Goal: Transaction & Acquisition: Purchase product/service

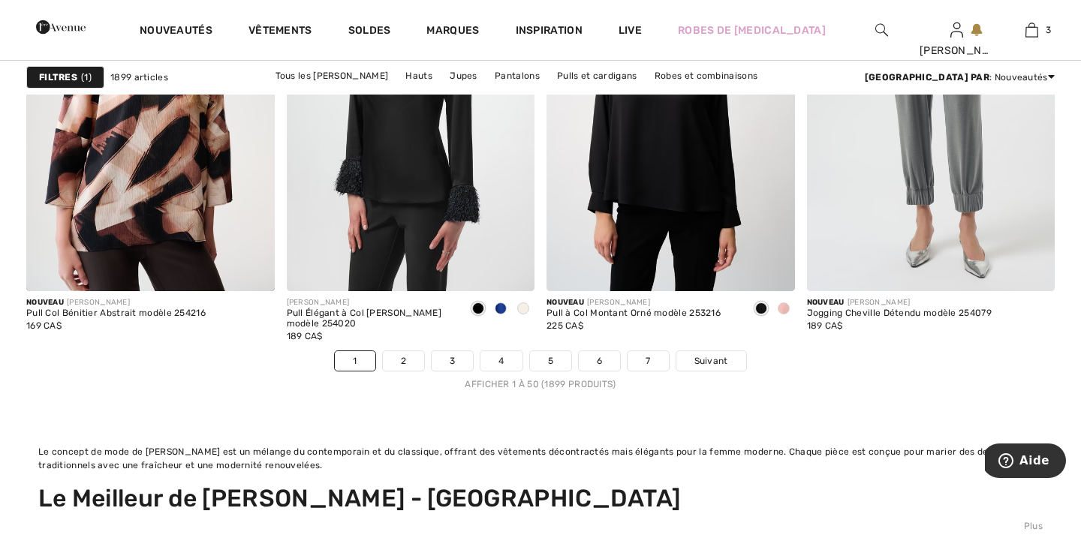
scroll to position [7002, 0]
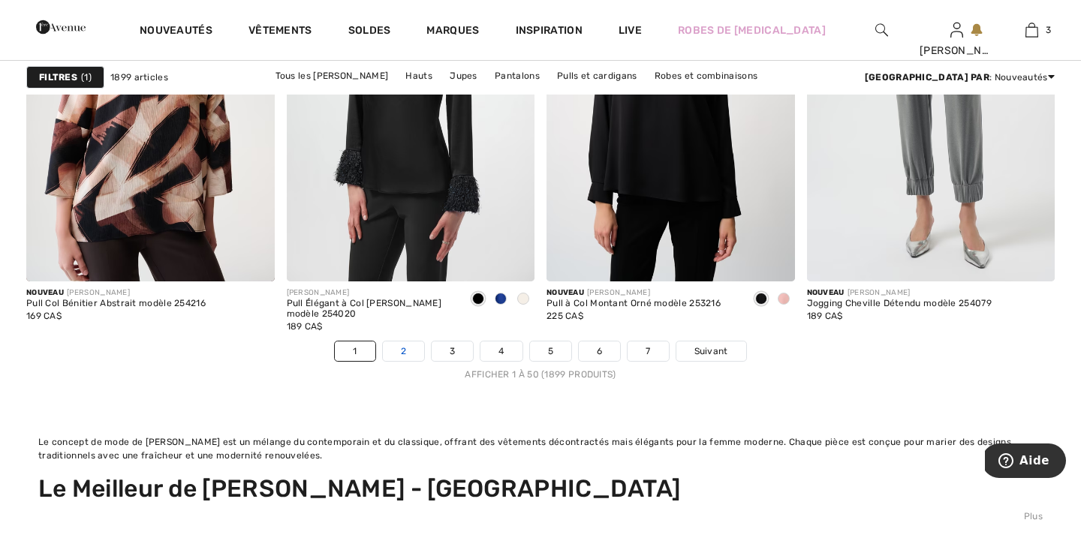
click at [399, 352] on link "2" at bounding box center [403, 352] width 41 height 20
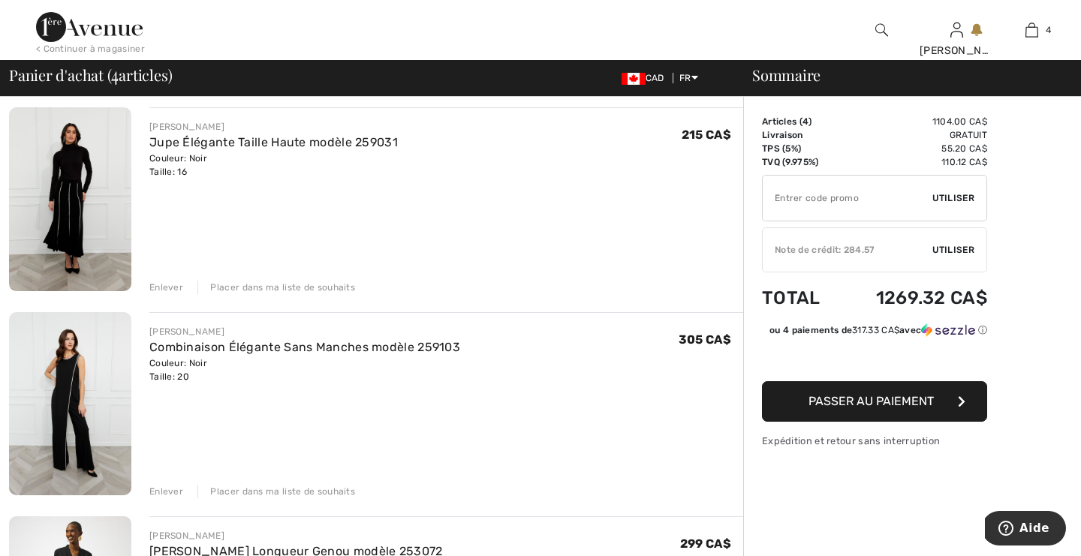
scroll to position [324, 0]
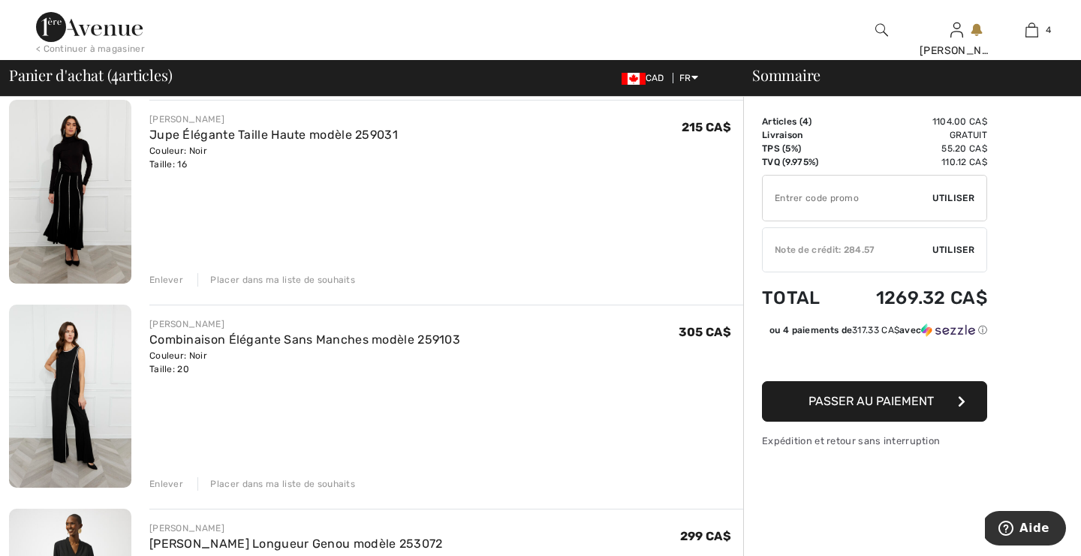
click at [161, 484] on div "Enlever" at bounding box center [166, 485] width 34 height 14
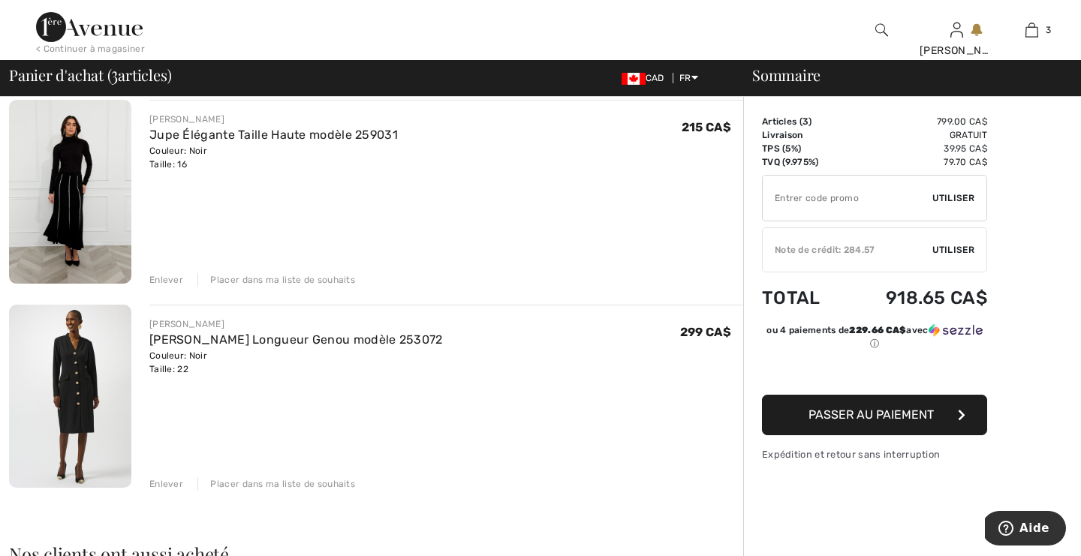
click at [173, 279] on div "Enlever" at bounding box center [166, 280] width 34 height 14
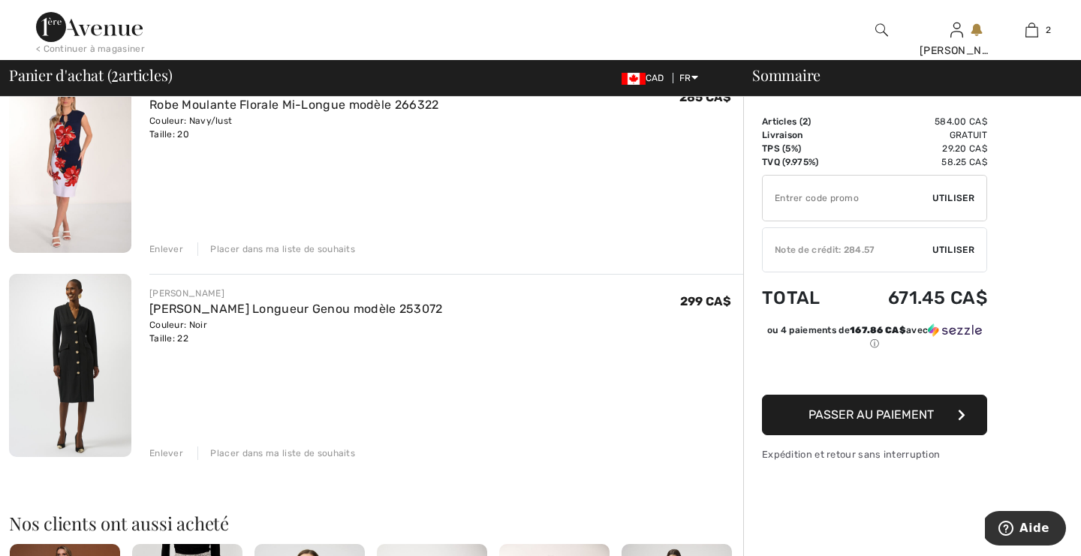
scroll to position [122, 0]
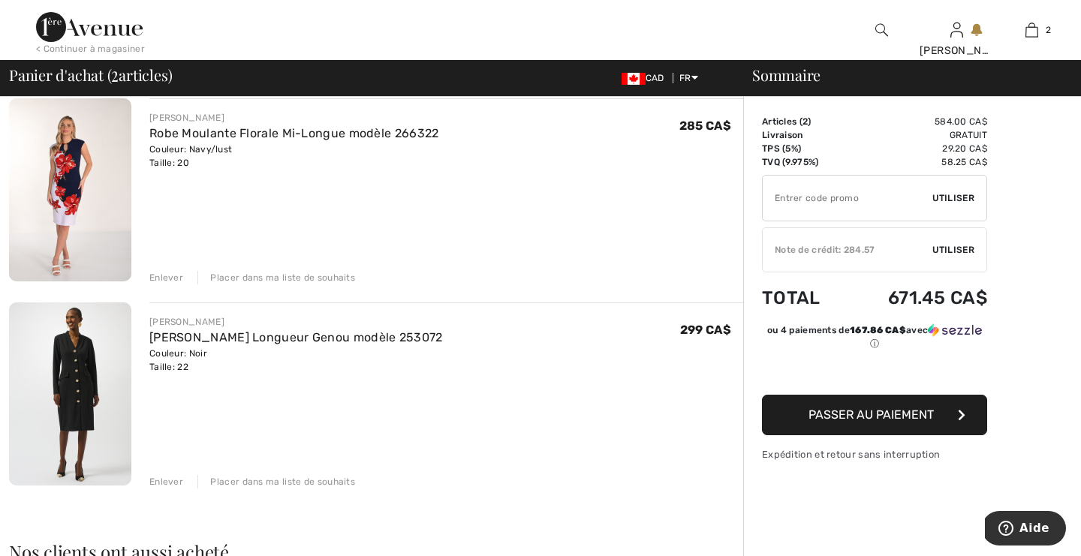
click at [170, 280] on div "Enlever" at bounding box center [166, 278] width 34 height 14
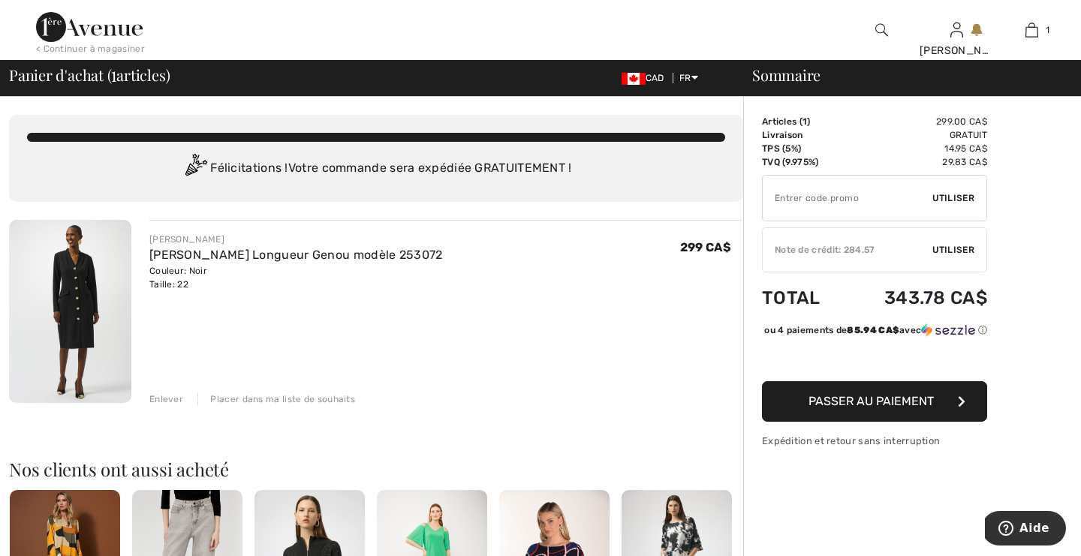
scroll to position [0, 0]
click at [837, 408] on span "Passer au paiement" at bounding box center [871, 401] width 125 height 14
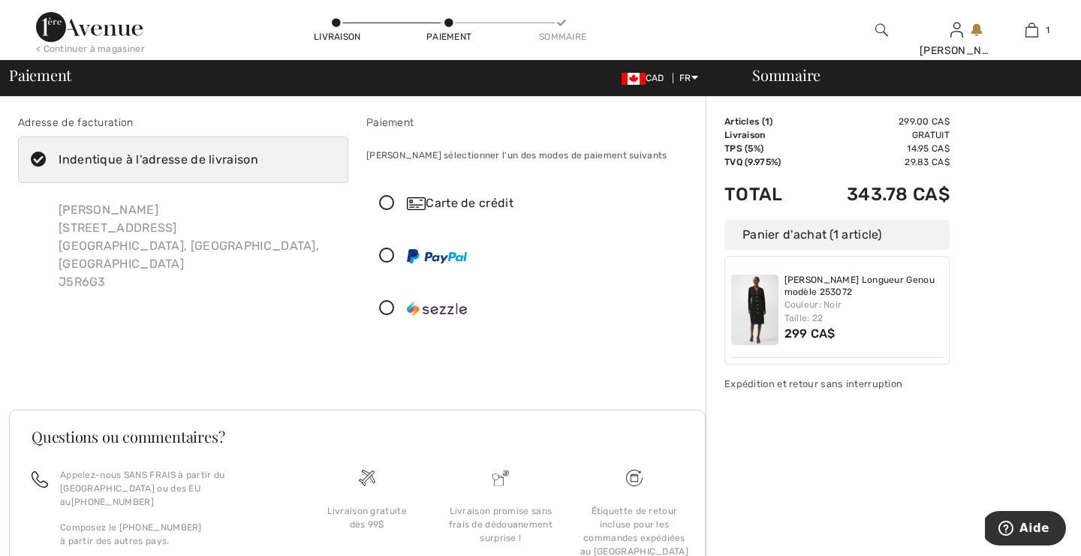
click at [385, 205] on icon at bounding box center [387, 204] width 40 height 16
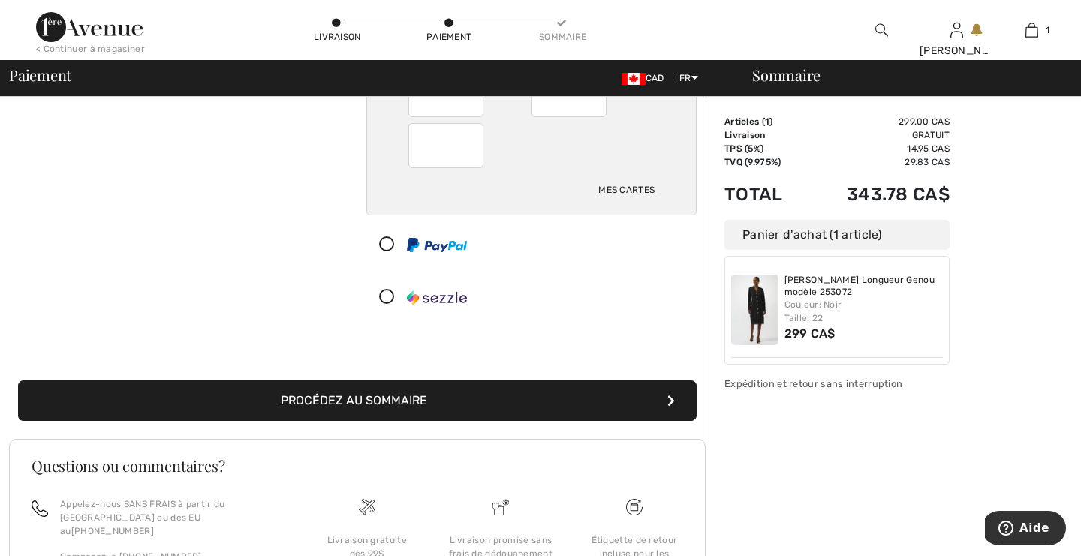
scroll to position [206, 0]
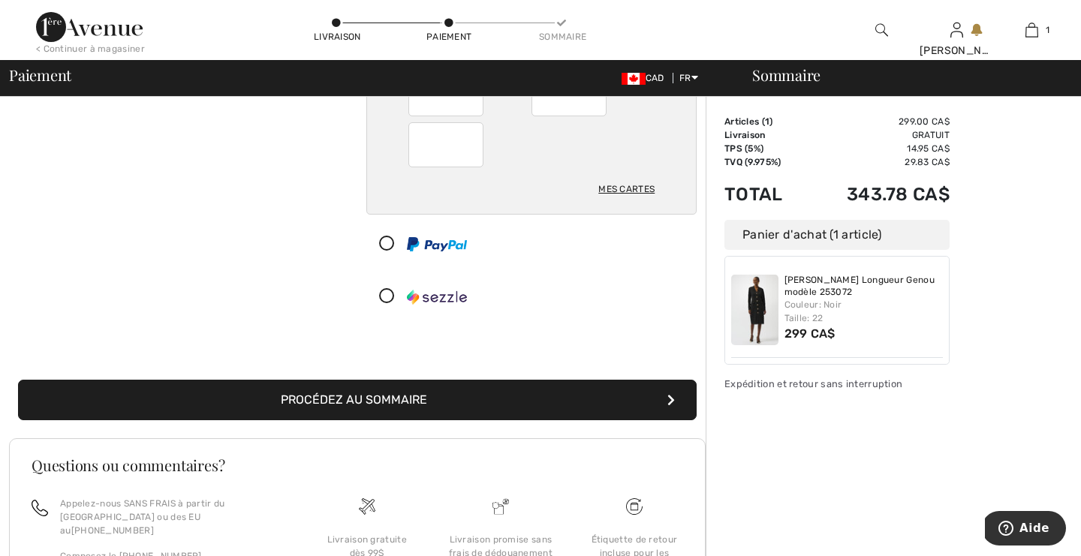
click at [412, 402] on button "Procédez au sommaire" at bounding box center [357, 400] width 679 height 41
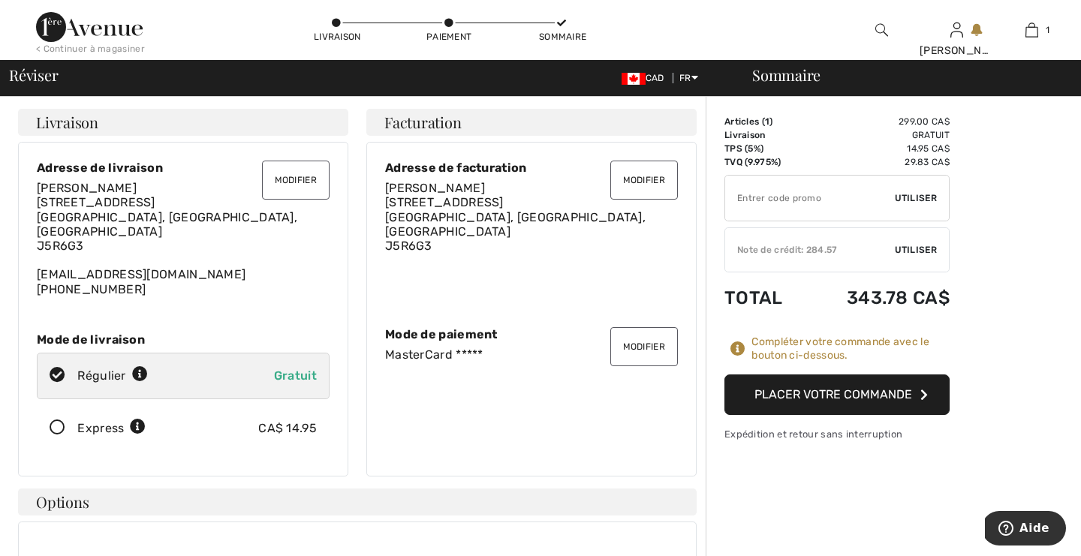
click at [787, 393] on button "Placer votre commande" at bounding box center [837, 395] width 225 height 41
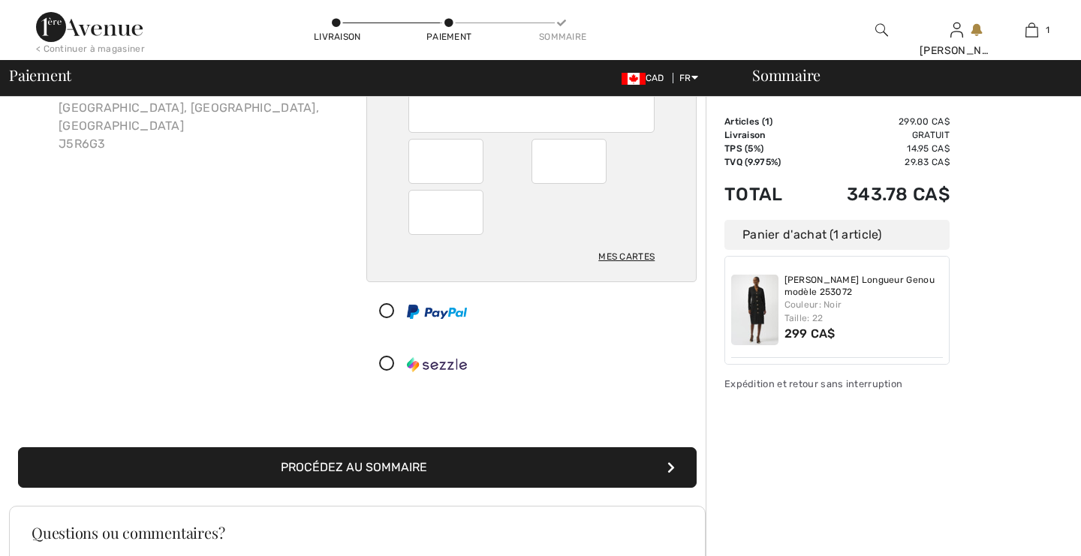
scroll to position [138, 0]
checkbox input "true"
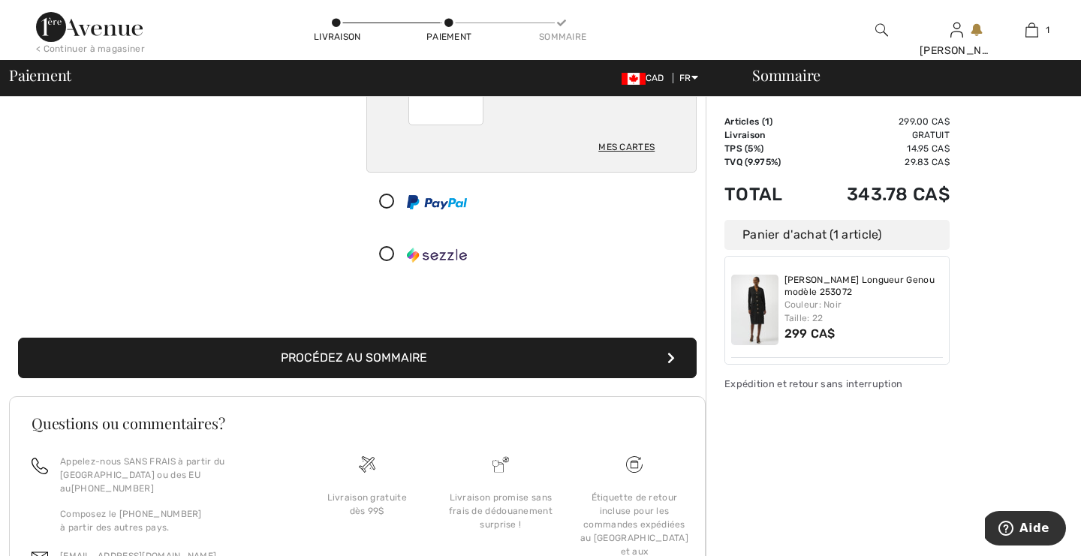
scroll to position [351, 0]
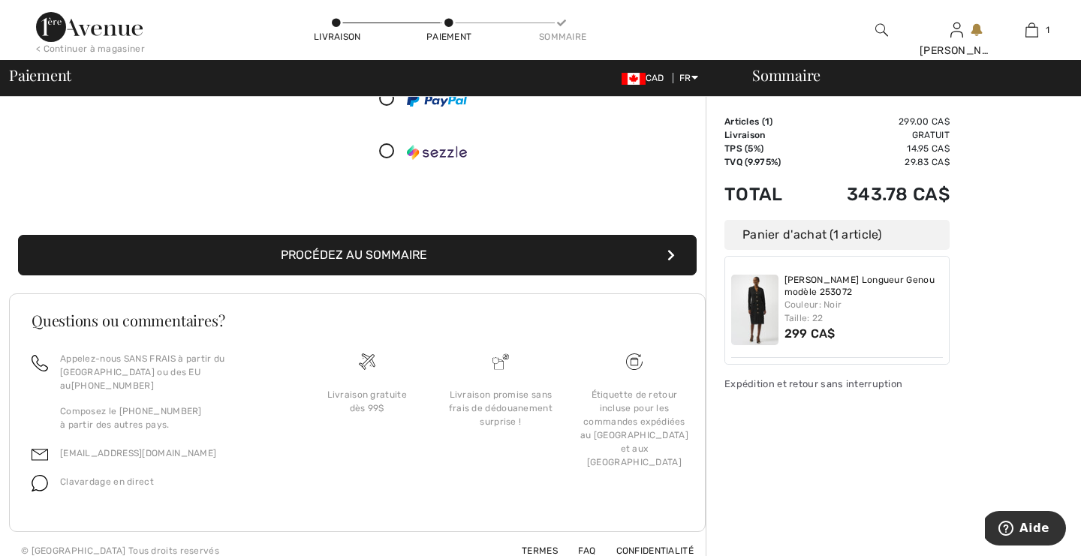
click at [517, 253] on button "Procédez au sommaire" at bounding box center [357, 255] width 679 height 41
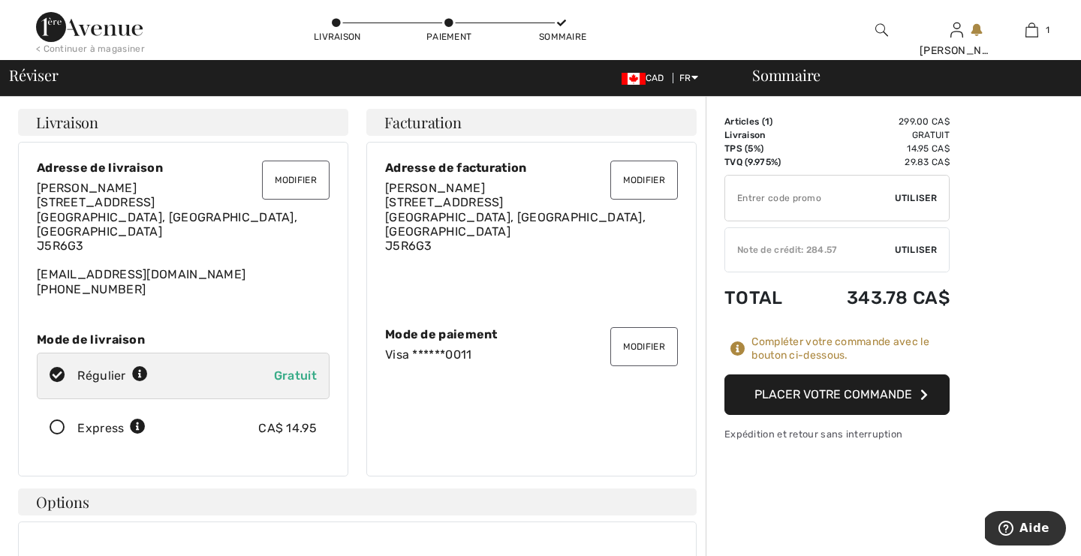
click at [869, 393] on button "Placer votre commande" at bounding box center [837, 395] width 225 height 41
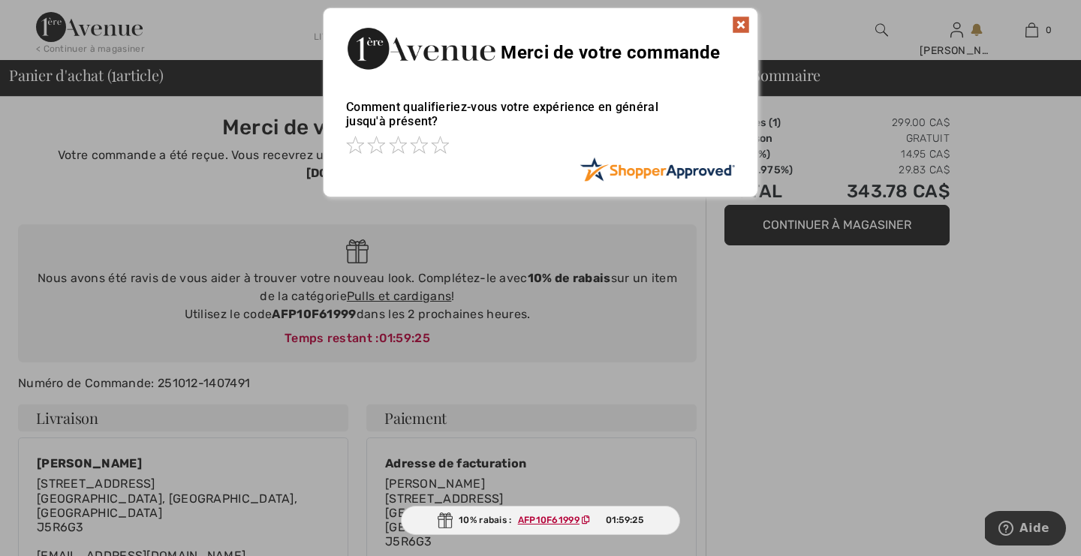
click at [740, 26] on img at bounding box center [741, 25] width 18 height 18
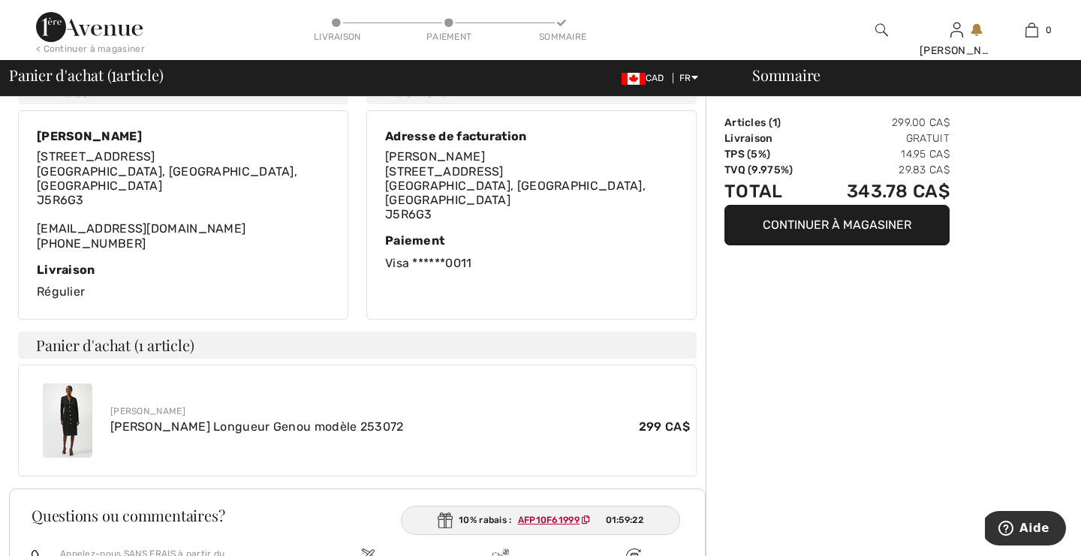
scroll to position [329, 0]
